Goal: Navigation & Orientation: Find specific page/section

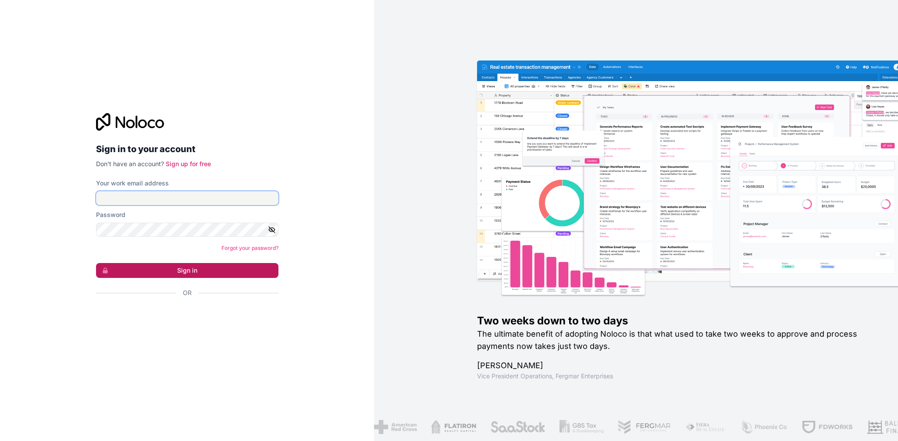
type input "[PERSON_NAME][EMAIL_ADDRESS][PERSON_NAME][DOMAIN_NAME]"
click at [162, 267] on button "Sign in" at bounding box center [187, 270] width 182 height 15
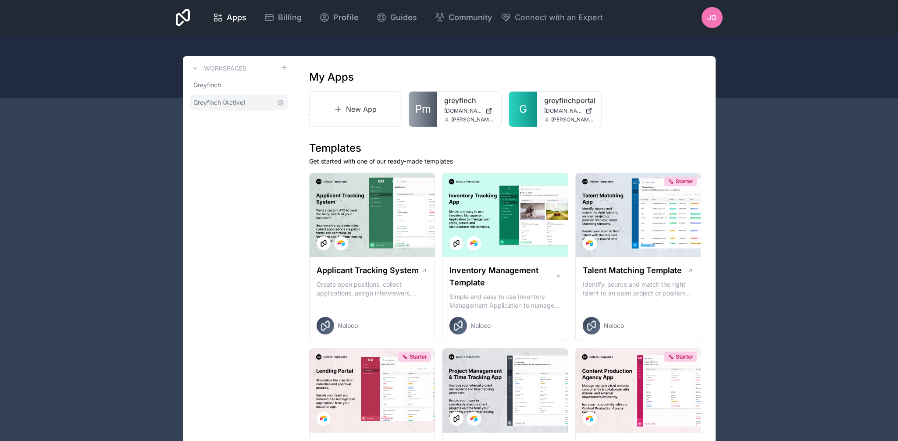
click at [231, 98] on link "Greyfinch (Active)" at bounding box center [239, 103] width 98 height 16
click at [480, 107] on div at bounding box center [485, 106] width 18 height 18
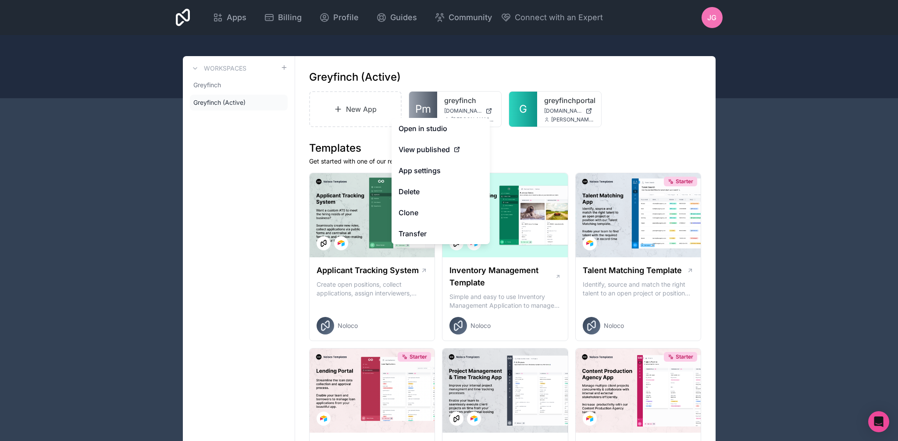
click at [452, 71] on div "Greyfinch (Active)" at bounding box center [505, 77] width 392 height 14
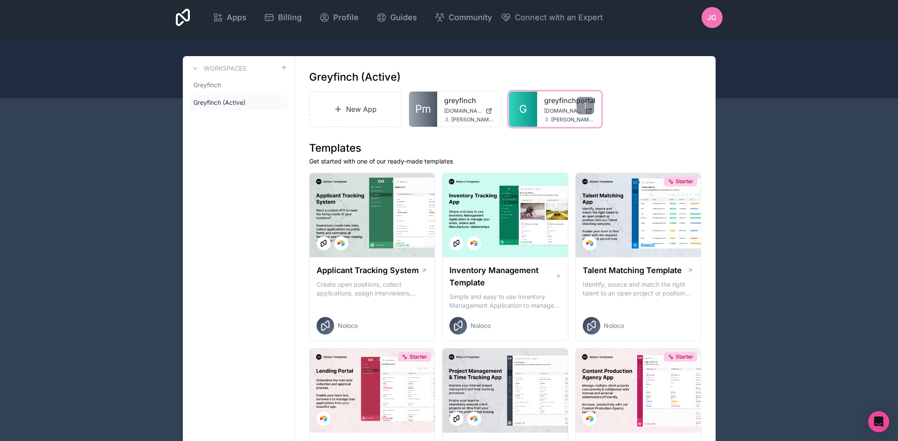
click at [549, 106] on div "greyfinchportal [DOMAIN_NAME] [DOMAIN_NAME][EMAIL_ADDRESS][PERSON_NAME][DOMAIN_…" at bounding box center [569, 109] width 64 height 35
click at [569, 114] on div "greyfinchportal [DOMAIN_NAME] [DOMAIN_NAME][EMAIL_ADDRESS][PERSON_NAME][DOMAIN_…" at bounding box center [569, 109] width 64 height 35
click at [585, 108] on icon at bounding box center [585, 105] width 7 height 7
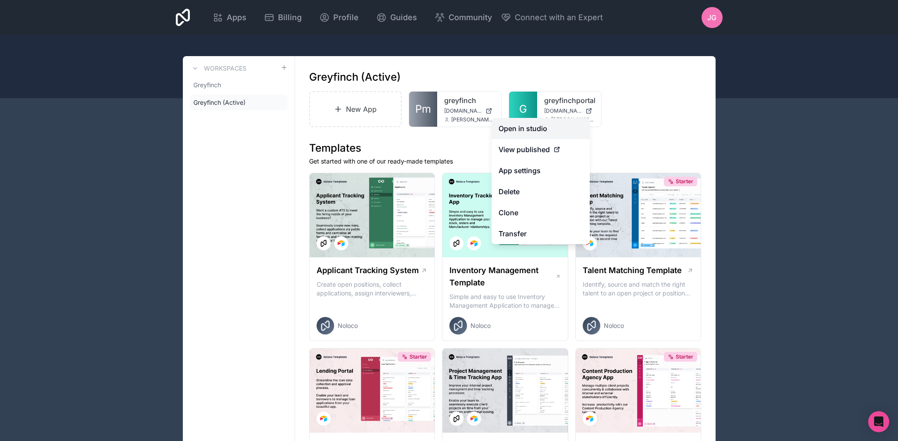
click at [568, 126] on link "Open in studio" at bounding box center [540, 128] width 98 height 21
